Goal: Task Accomplishment & Management: Manage account settings

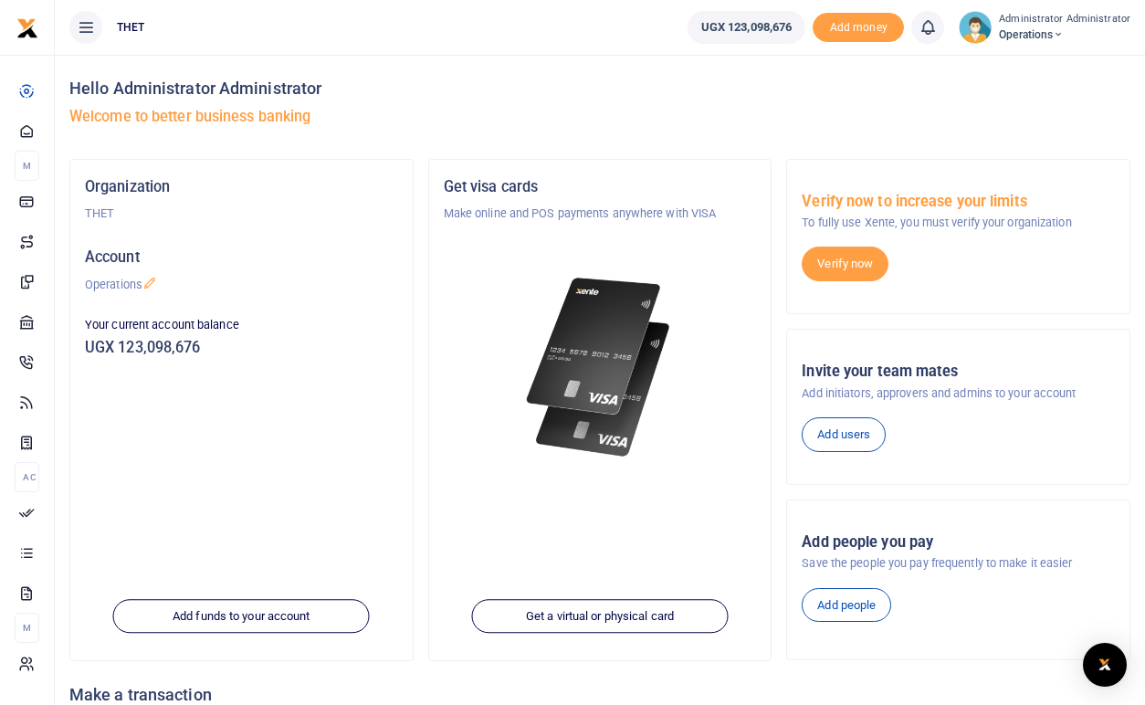
click at [598, 116] on h5 "Welcome to better business banking" at bounding box center [599, 117] width 1061 height 18
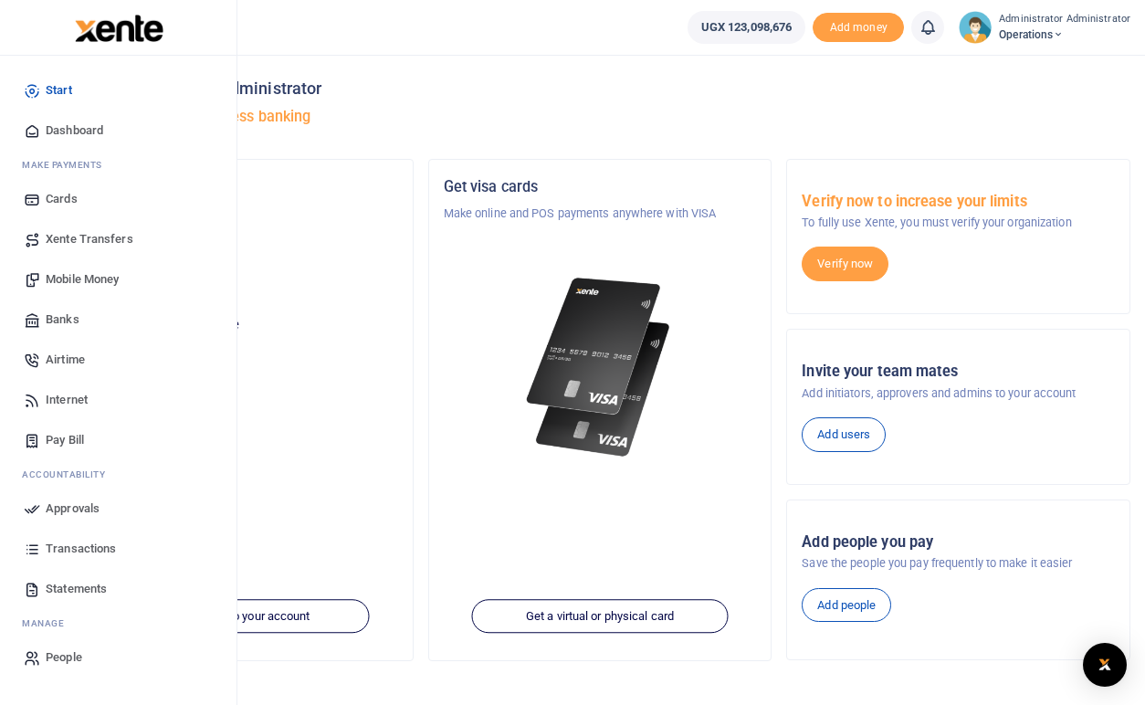
click at [88, 279] on span "Mobile Money" at bounding box center [82, 279] width 73 height 18
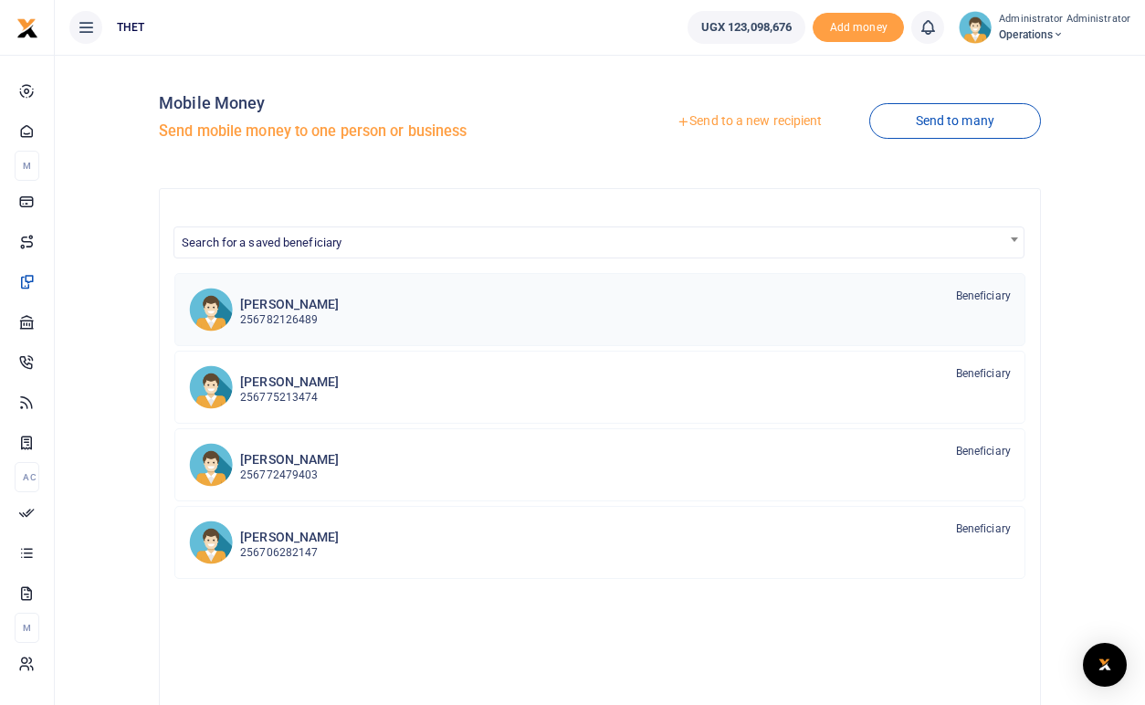
click at [301, 308] on h6 "[PERSON_NAME]" at bounding box center [289, 305] width 99 height 16
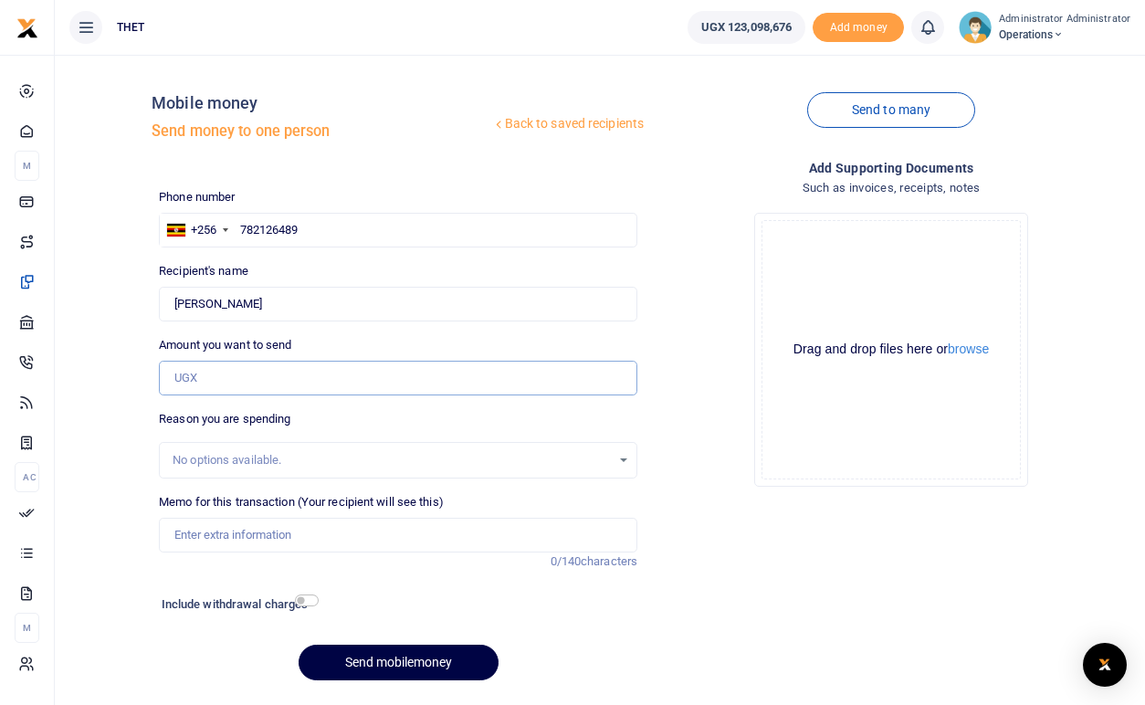
click at [217, 383] on input "Amount you want to send" at bounding box center [398, 378] width 479 height 35
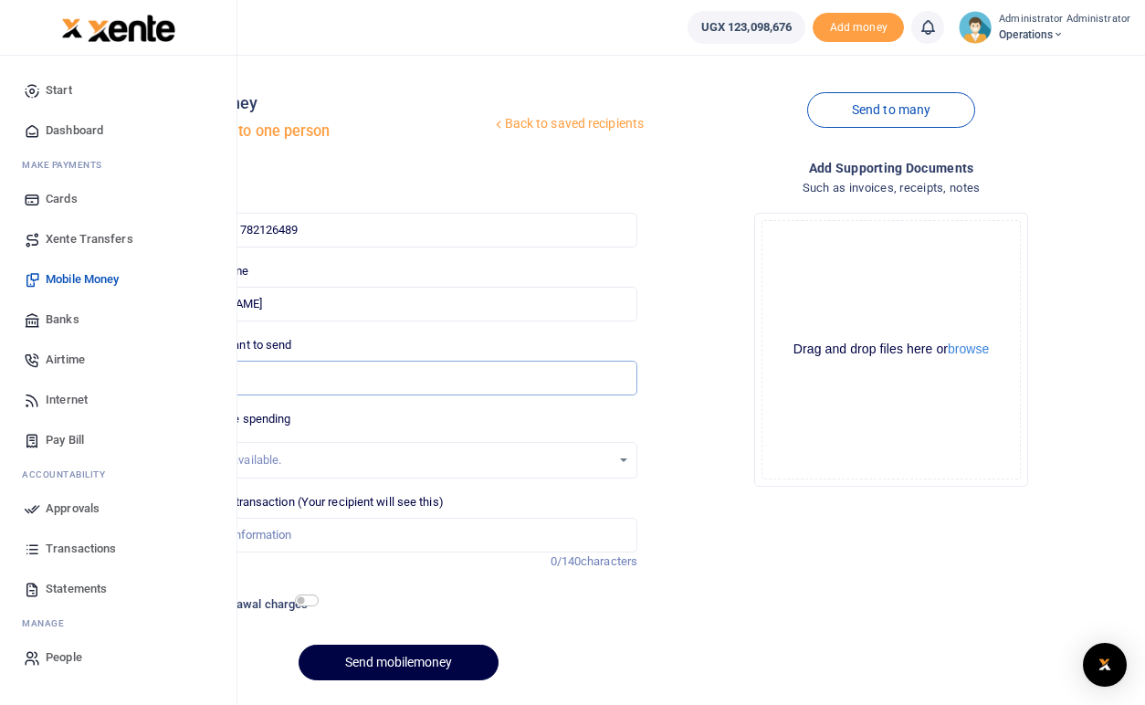
type input "616,000"
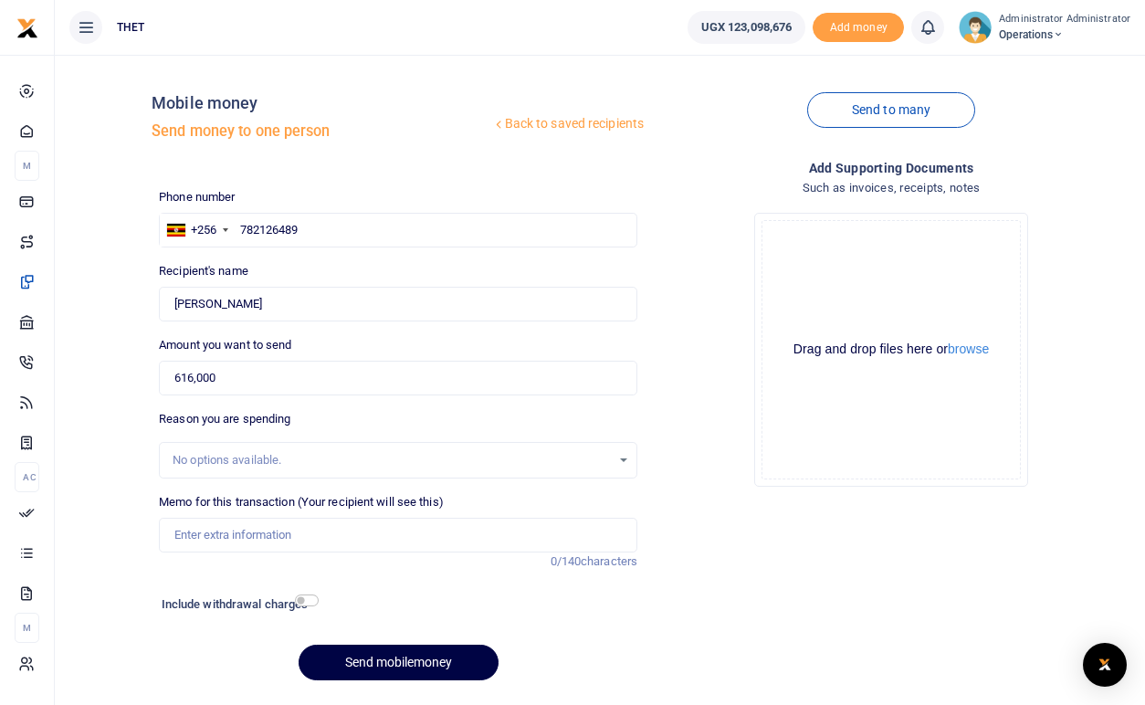
click at [701, 84] on div "Send to many" at bounding box center [891, 121] width 493 height 104
click at [221, 533] on input "Memo for this transaction (Your recipient will see this)" at bounding box center [398, 535] width 479 height 35
type input "Balance for hall and projector hire in Kazo district"
click at [503, 586] on div "Phone number +256 Uganda +256 782126489 Phone is required. Recipient's name Vin…" at bounding box center [398, 441] width 493 height 507
click at [310, 604] on input "checkbox" at bounding box center [307, 601] width 24 height 12
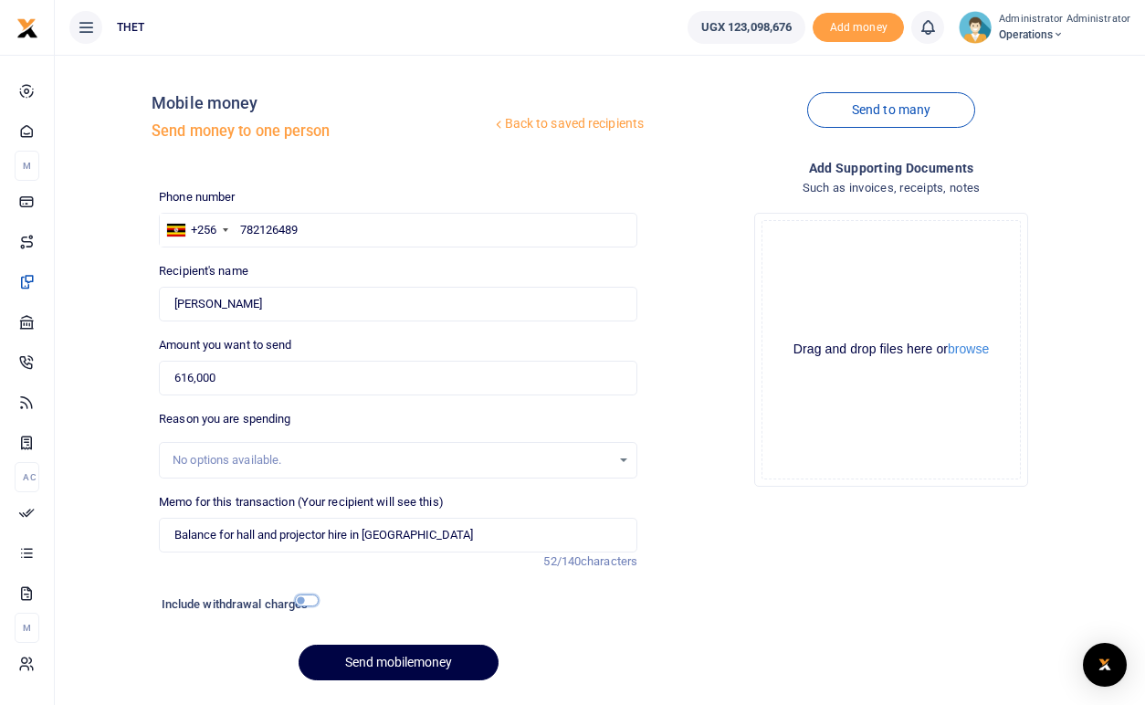
checkbox input "true"
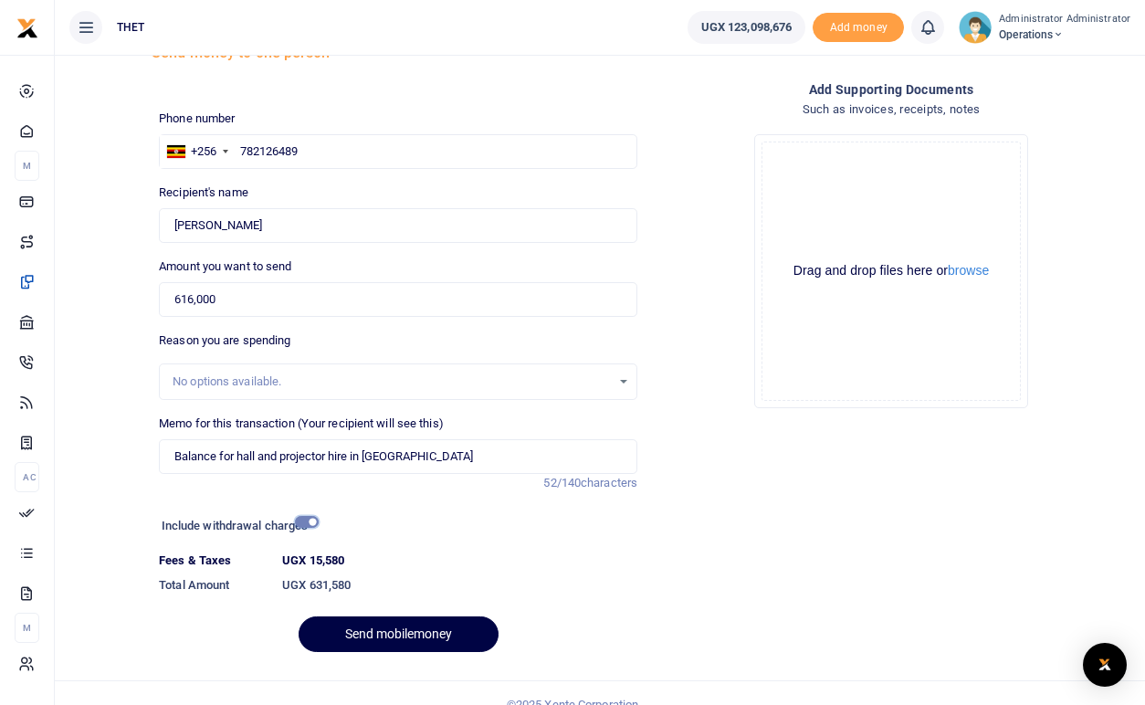
scroll to position [102, 0]
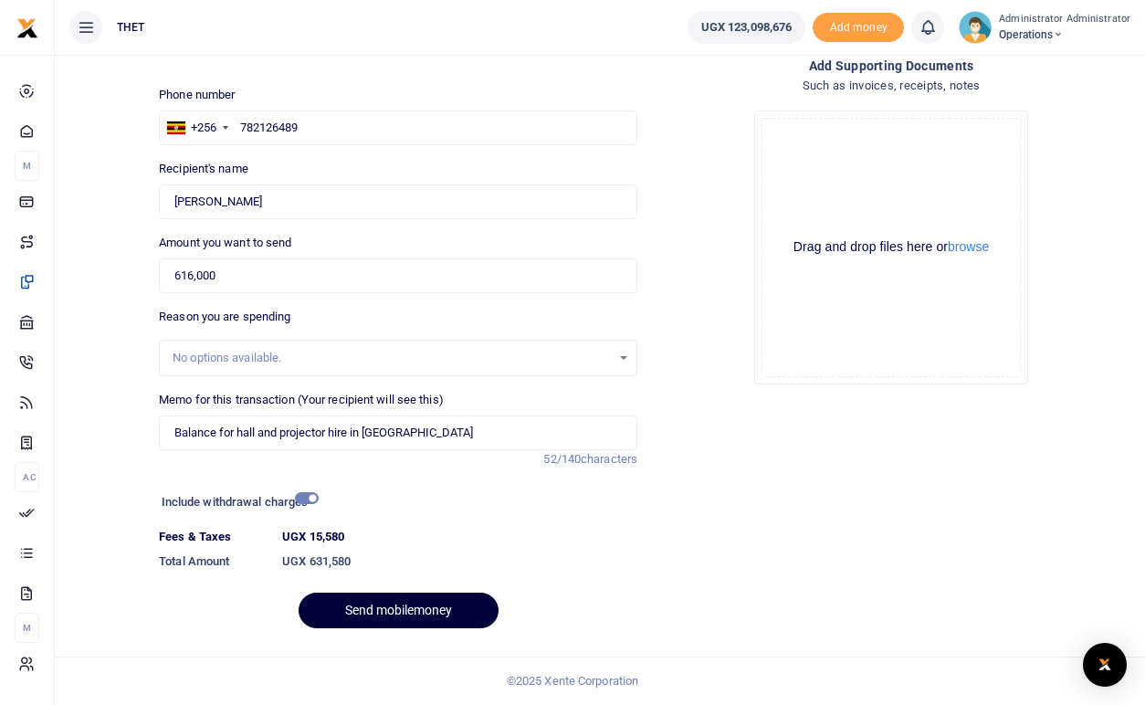
click at [386, 617] on button "Send mobilemoney" at bounding box center [399, 611] width 200 height 36
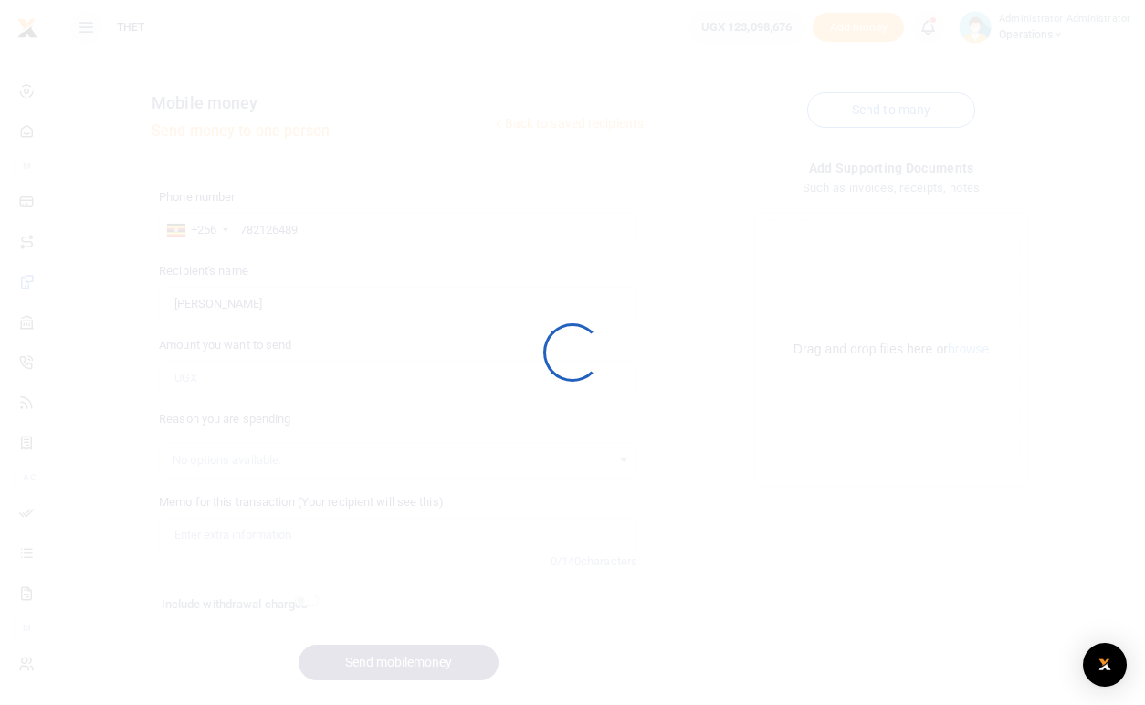
scroll to position [52, 0]
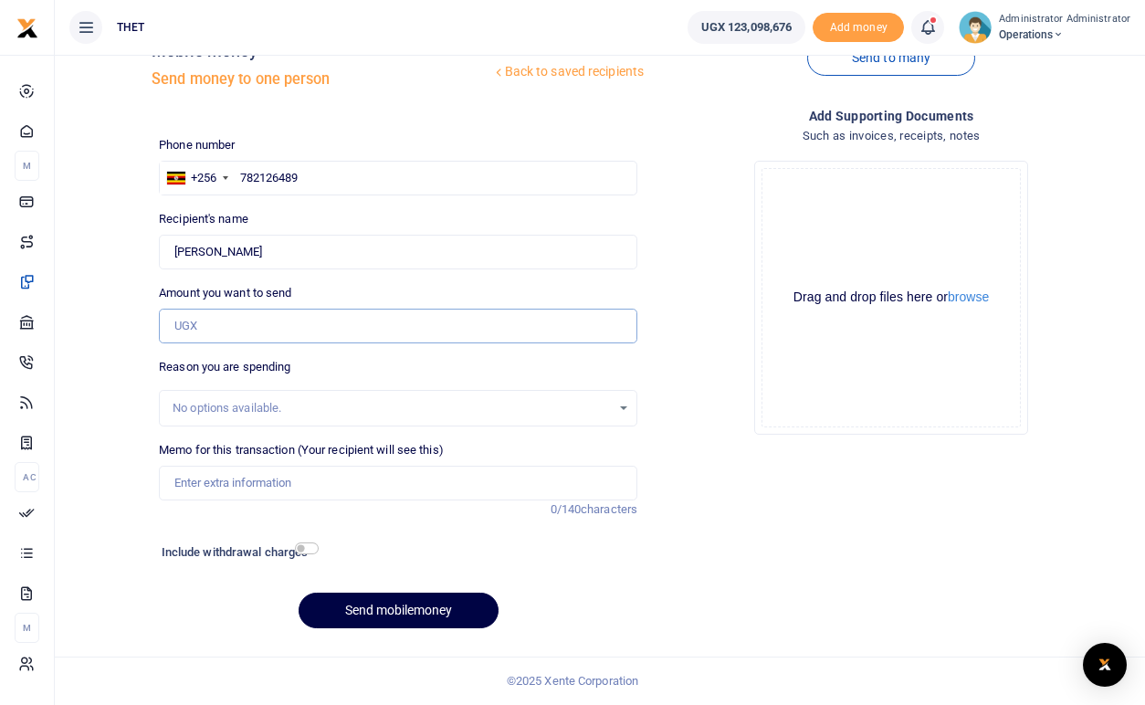
click at [246, 325] on input "Amount you want to send" at bounding box center [398, 326] width 479 height 35
click at [812, 512] on div "Add supporting Documents Such as invoices, receipts, notes Drop your files here…" at bounding box center [891, 374] width 493 height 537
click at [937, 27] on span at bounding box center [937, 27] width 0 height 0
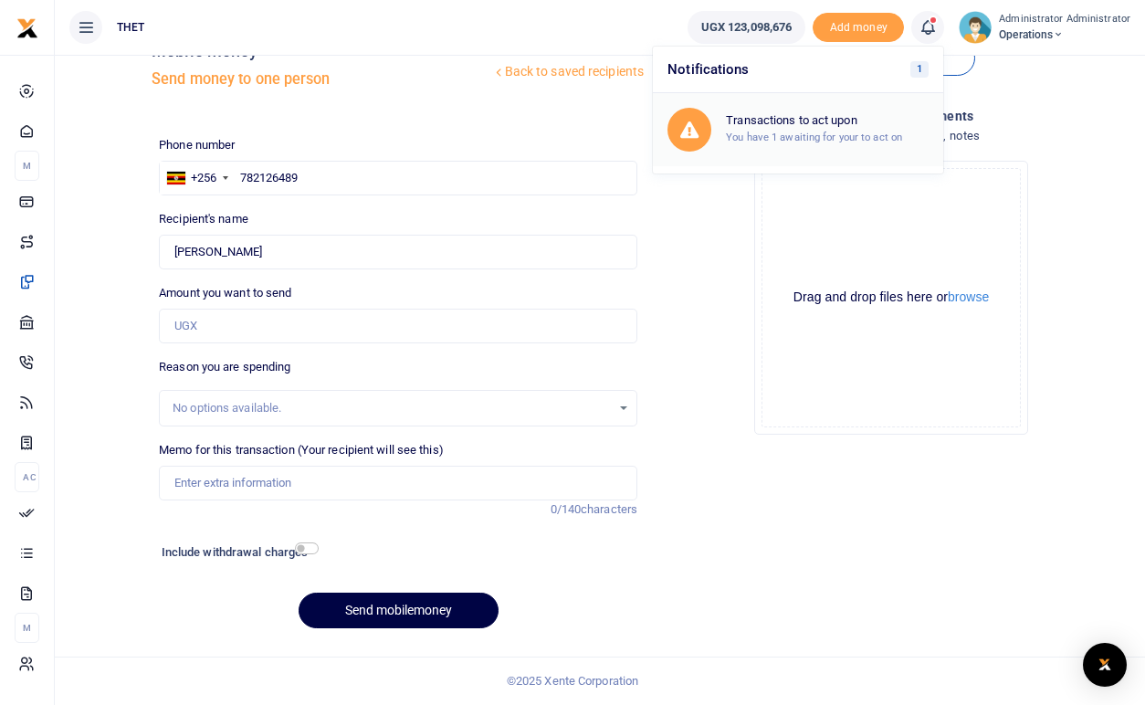
click at [777, 122] on h6 "Transactions to act upon" at bounding box center [827, 120] width 203 height 15
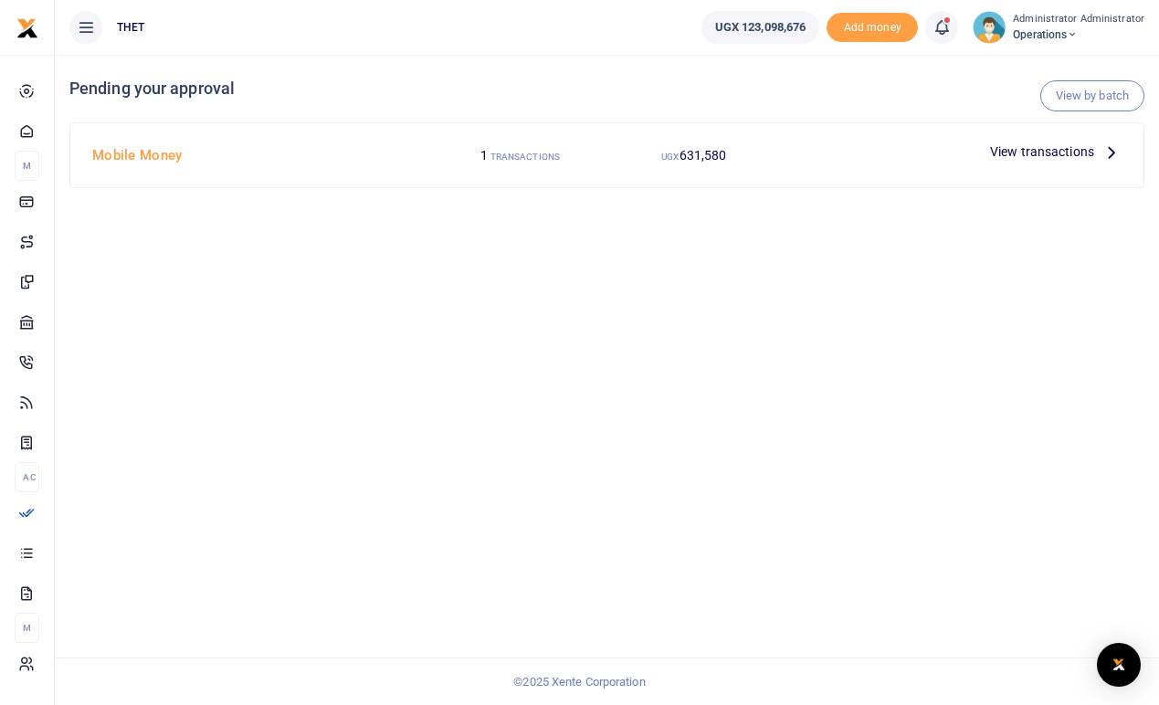
click at [1112, 153] on icon at bounding box center [1112, 152] width 20 height 20
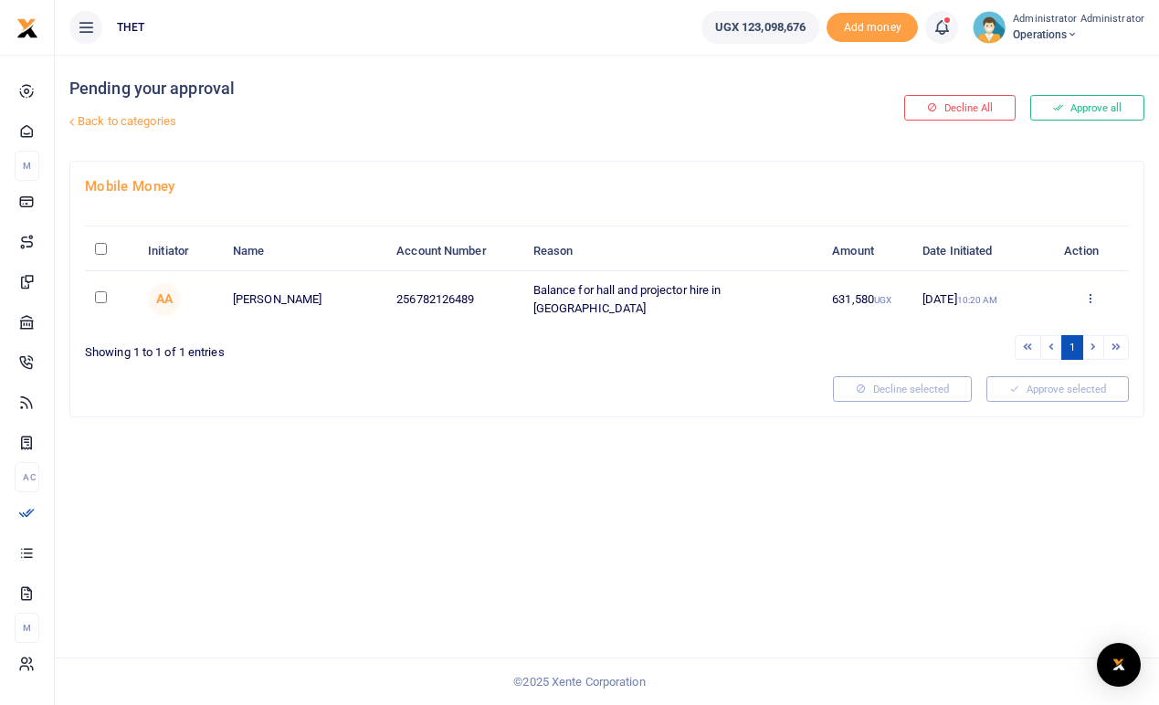
click at [1088, 293] on icon at bounding box center [1090, 297] width 12 height 13
click at [1012, 414] on link "Details" at bounding box center [1023, 409] width 144 height 26
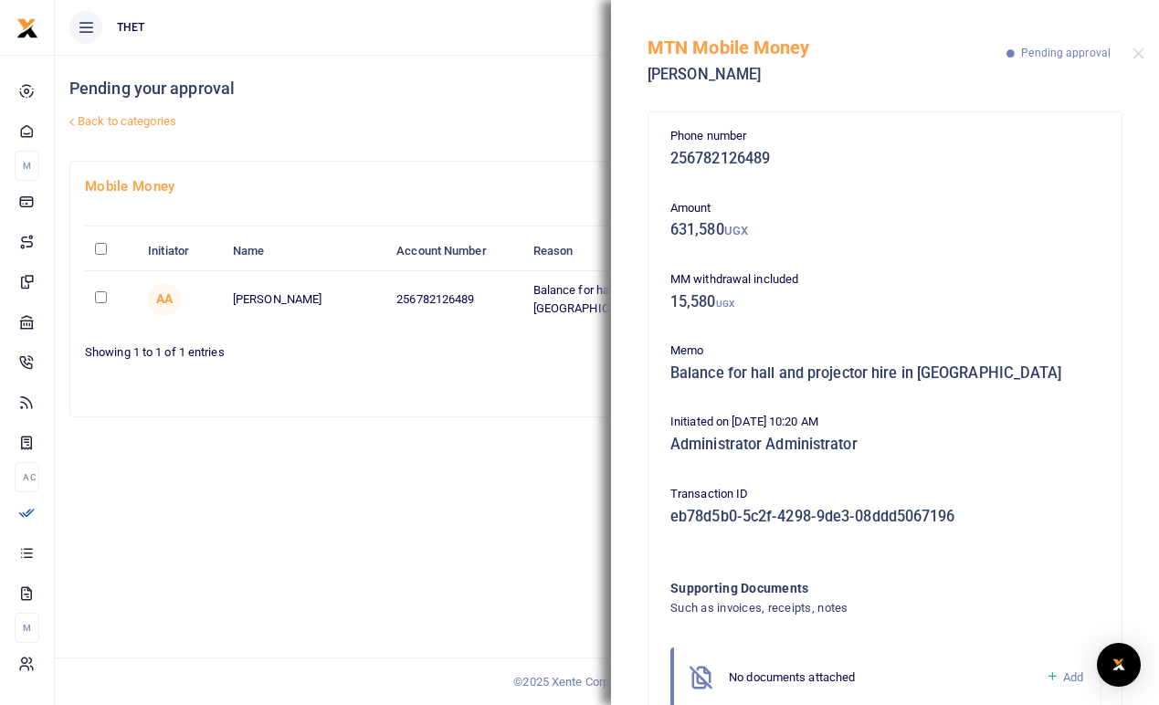
click at [512, 422] on div "Pending your approval Back to categories Decline All Approve all Mobile Money I…" at bounding box center [607, 380] width 1104 height 650
click at [1141, 55] on button "Close" at bounding box center [1139, 53] width 12 height 12
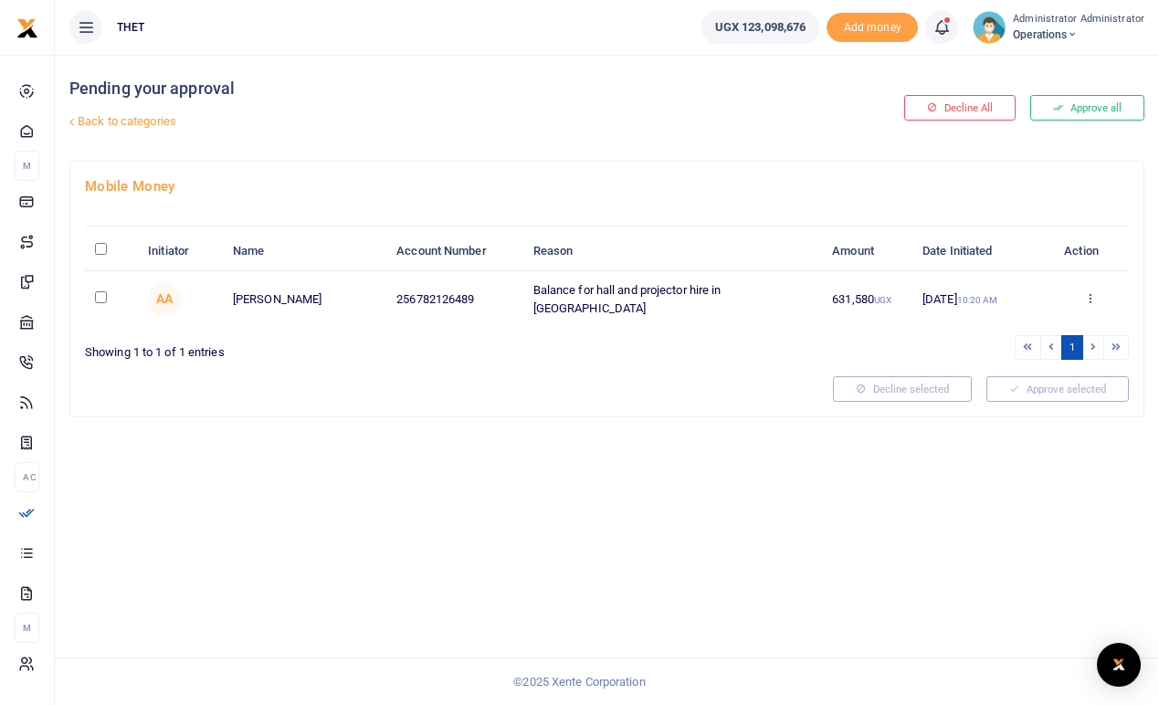
click at [914, 335] on ul "1" at bounding box center [872, 347] width 515 height 25
click at [1092, 297] on icon at bounding box center [1090, 297] width 12 height 13
click at [1018, 332] on link "Approve" at bounding box center [1023, 327] width 144 height 26
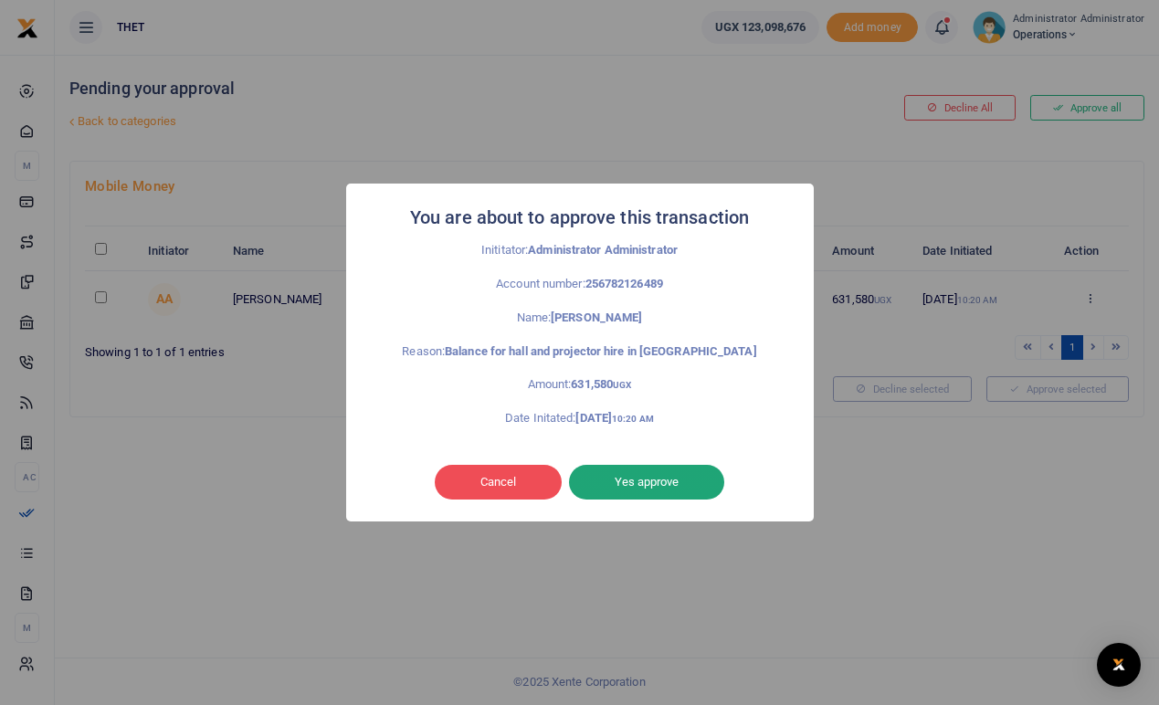
click at [638, 483] on button "Yes approve" at bounding box center [646, 482] width 155 height 35
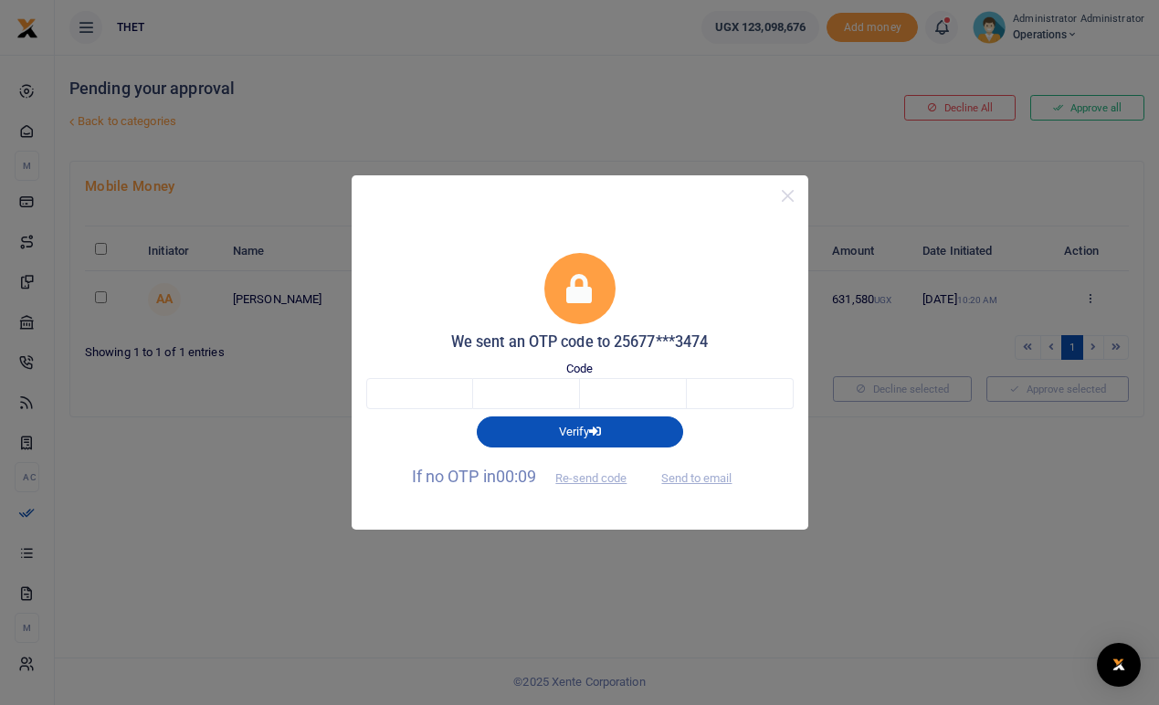
click at [780, 436] on div "Verify" at bounding box center [580, 428] width 442 height 38
click at [706, 477] on button "Send to email" at bounding box center [696, 477] width 101 height 31
click at [712, 269] on div "We sent an OTP code to 25677***3474" at bounding box center [579, 302] width 427 height 99
click at [427, 384] on input "text" at bounding box center [419, 393] width 107 height 31
type input "6"
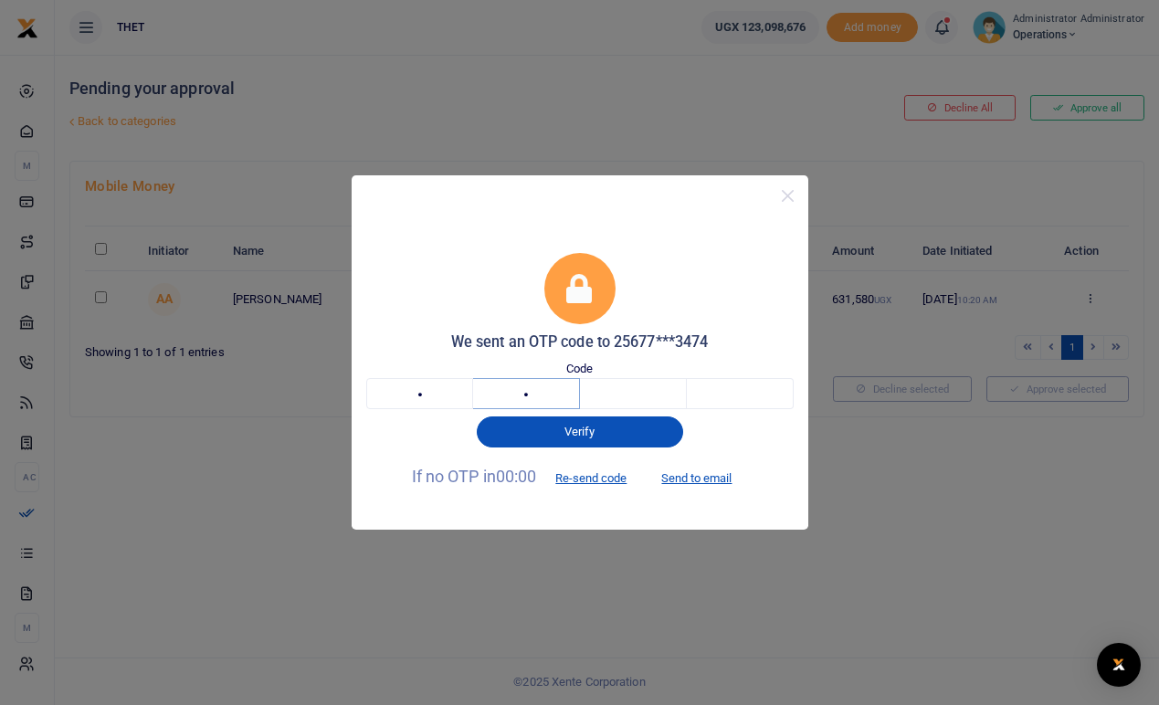
type input "6"
type input "5"
type input "4"
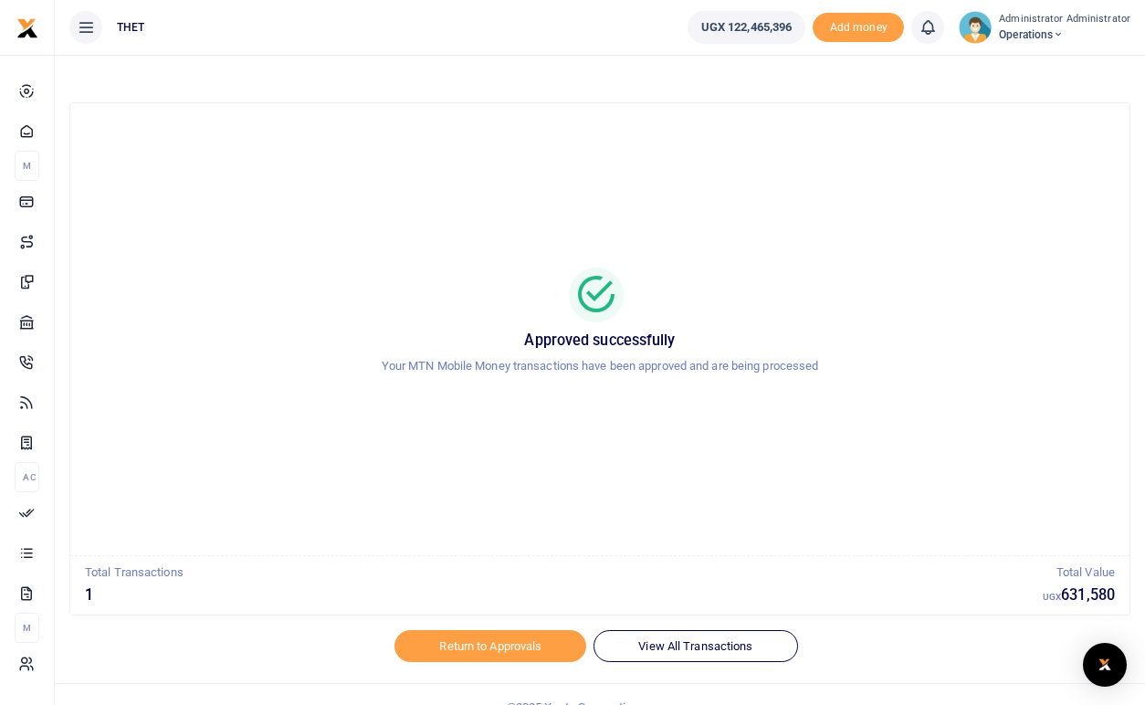
click at [985, 20] on img at bounding box center [975, 27] width 33 height 33
click at [1034, 140] on link "Logout" at bounding box center [1053, 134] width 144 height 26
